Goal: Task Accomplishment & Management: Use online tool/utility

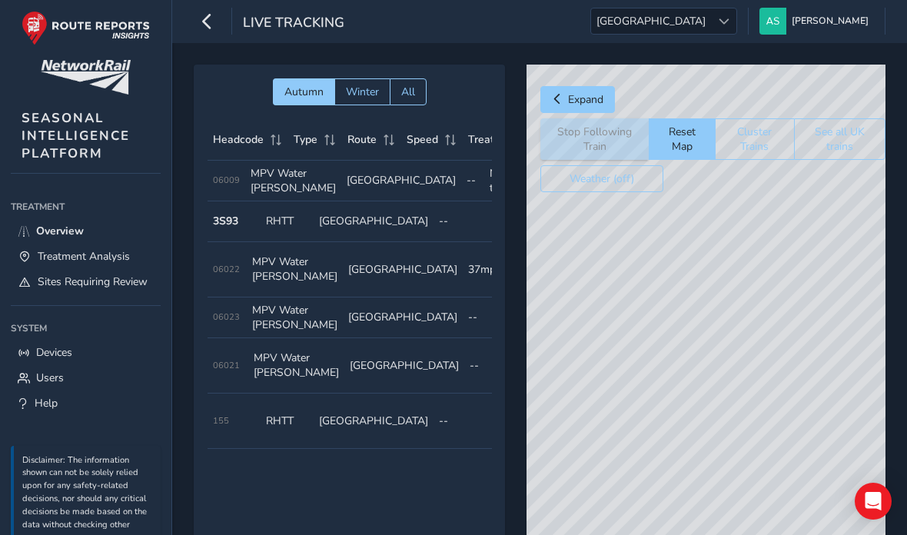
click at [61, 256] on span "Treatment Analysis" at bounding box center [84, 256] width 92 height 15
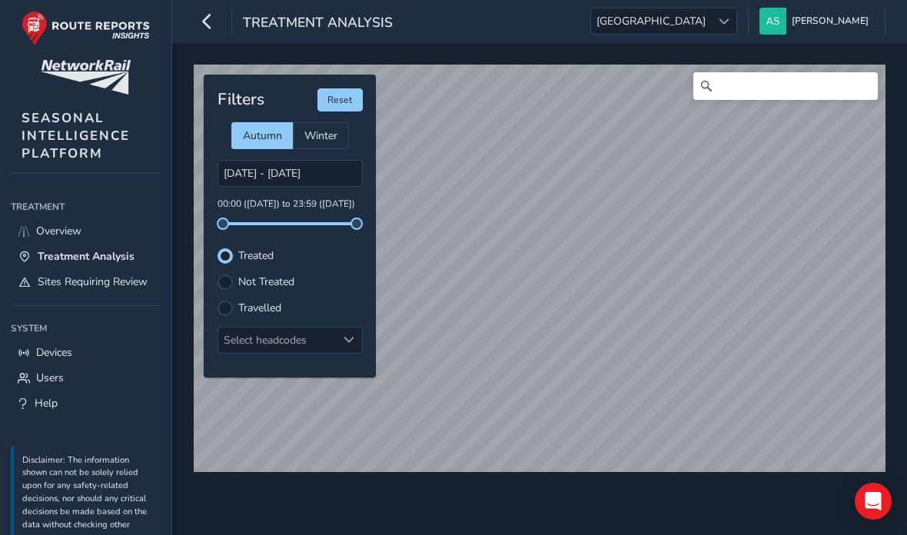
click at [53, 238] on span "Overview" at bounding box center [58, 231] width 45 height 15
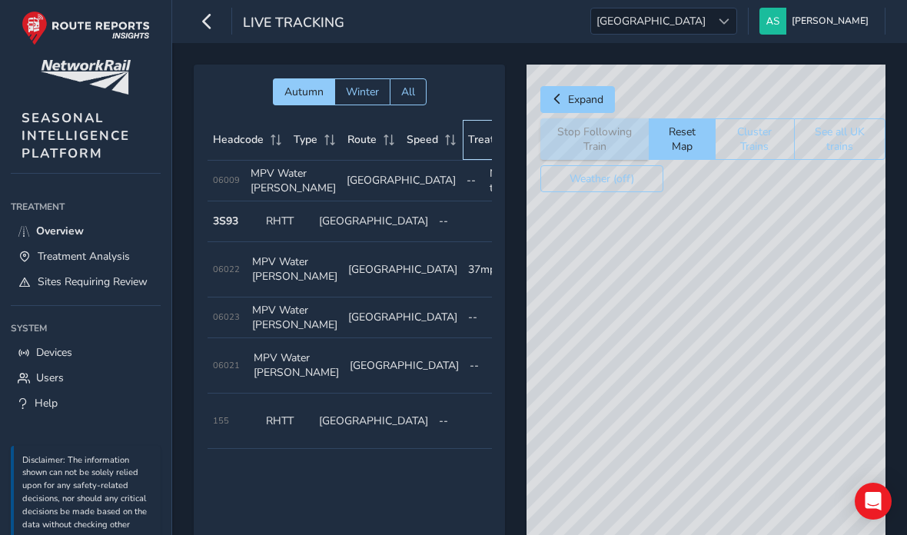
click at [477, 145] on span "Treating" at bounding box center [488, 139] width 41 height 15
click at [479, 142] on span "Treating" at bounding box center [488, 139] width 41 height 15
click at [850, 135] on button "See all UK trains" at bounding box center [840, 139] width 92 height 42
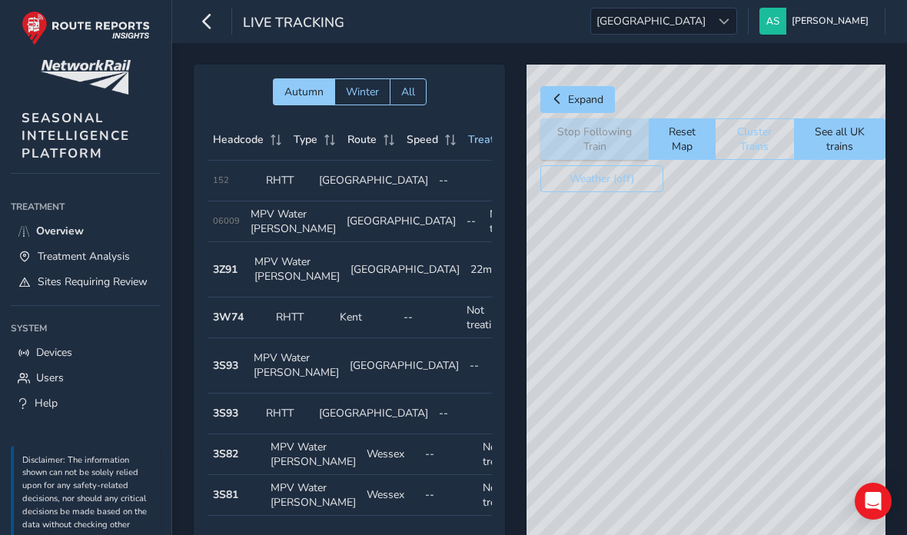
click at [682, 145] on button "Reset Map" at bounding box center [682, 139] width 66 height 42
click at [854, 136] on button "See all UK trains" at bounding box center [840, 139] width 92 height 42
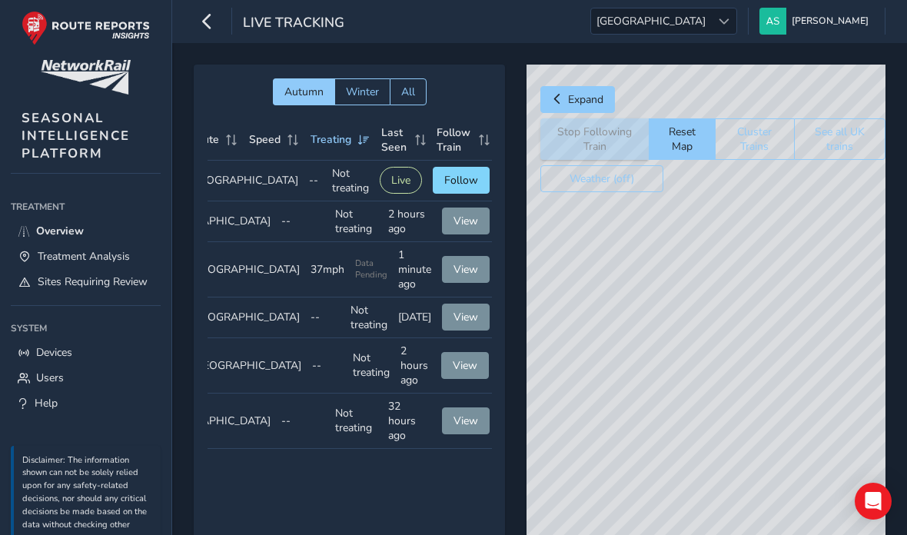
scroll to position [0, 157]
click at [464, 188] on span "Follow" at bounding box center [462, 180] width 34 height 15
click at [453, 188] on span "Follow" at bounding box center [462, 180] width 34 height 15
click at [706, 282] on div "© Mapbox © OpenStreetMap Improve this map" at bounding box center [706, 333] width 359 height 537
click at [731, 207] on div "© Mapbox © OpenStreetMap Improve this map © Maxar" at bounding box center [706, 333] width 359 height 537
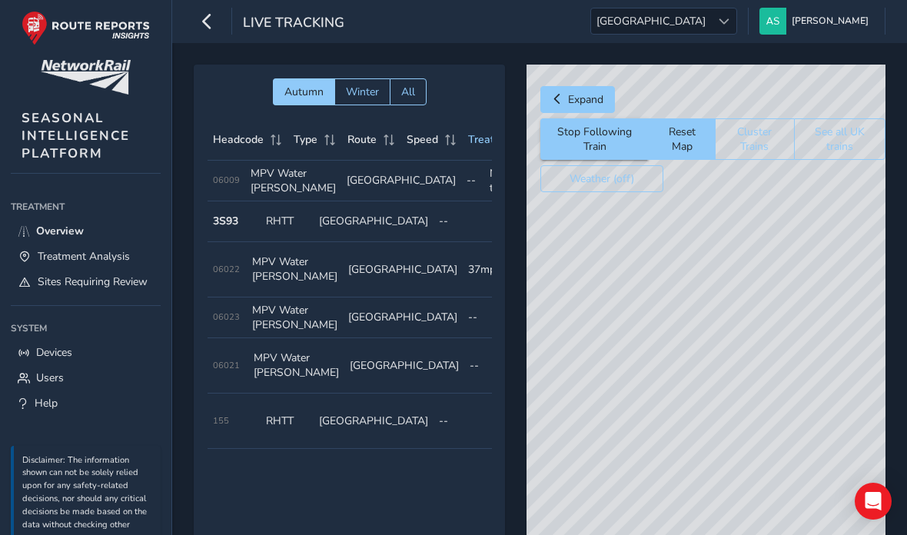
scroll to position [0, 0]
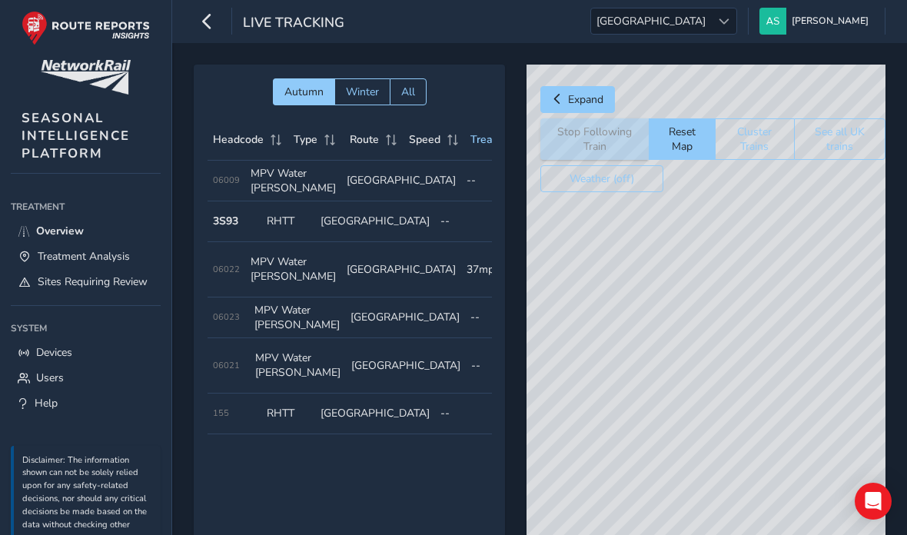
click at [713, 389] on div "© Mapbox © OpenStreetMap Improve this map © Maxar" at bounding box center [706, 333] width 359 height 537
click at [708, 381] on div "© Mapbox © OpenStreetMap Improve this map © Maxar" at bounding box center [706, 333] width 359 height 537
click at [719, 344] on div "© Mapbox © OpenStreetMap Improve this map © Maxar" at bounding box center [706, 333] width 359 height 537
click at [44, 360] on span "Devices" at bounding box center [54, 352] width 36 height 15
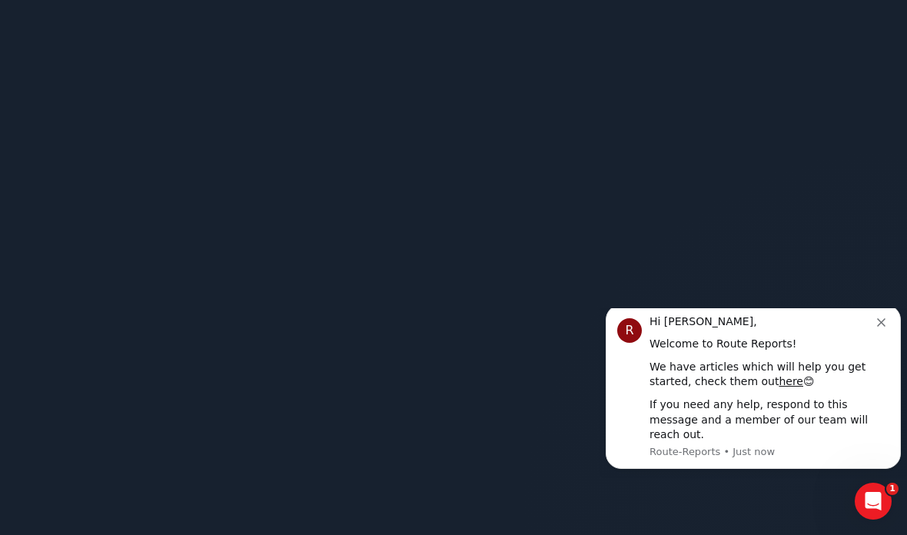
click at [874, 330] on div "Hi Andy," at bounding box center [764, 322] width 228 height 15
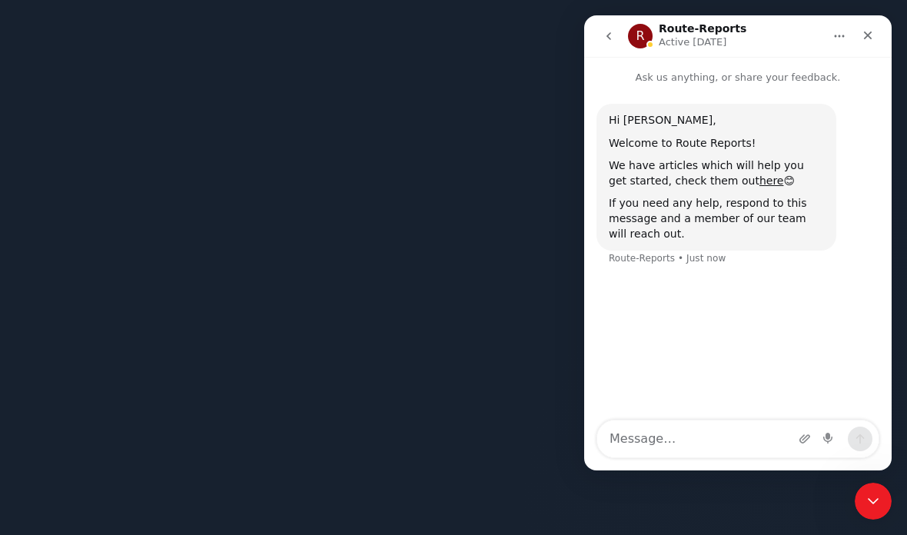
click at [861, 41] on div "Close" at bounding box center [868, 36] width 28 height 28
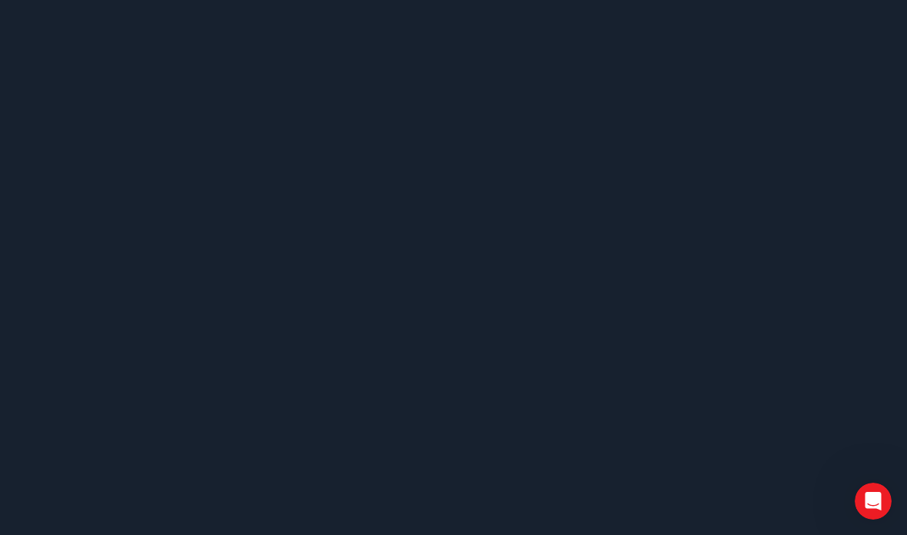
click at [75, 240] on body at bounding box center [453, 267] width 907 height 535
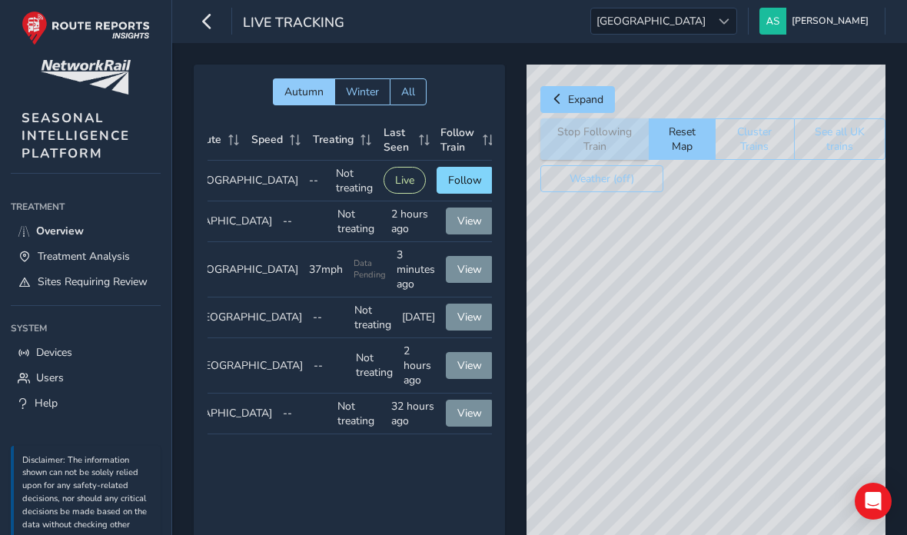
scroll to position [0, 157]
click at [458, 188] on span "Follow" at bounding box center [466, 180] width 34 height 15
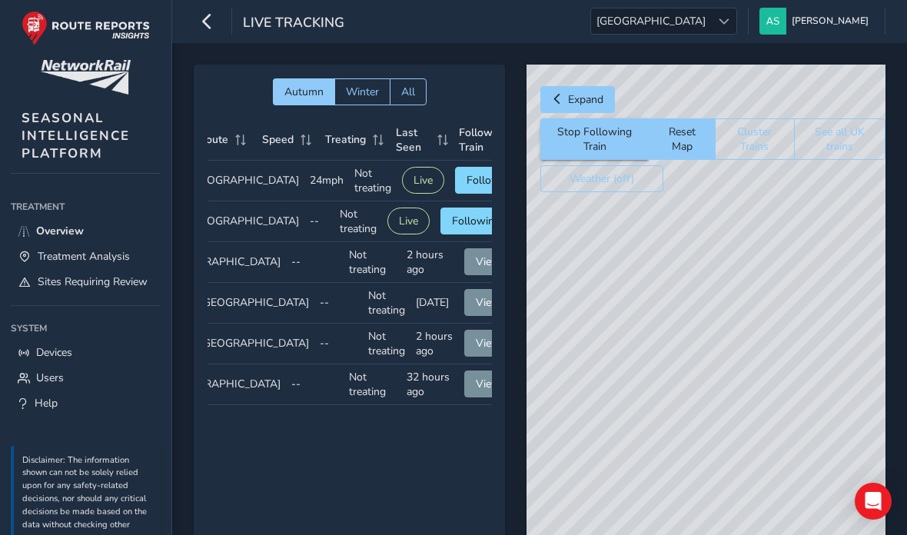
click at [455, 180] on button "Follow" at bounding box center [483, 180] width 57 height 27
